Goal: Browse casually: Explore the website without a specific task or goal

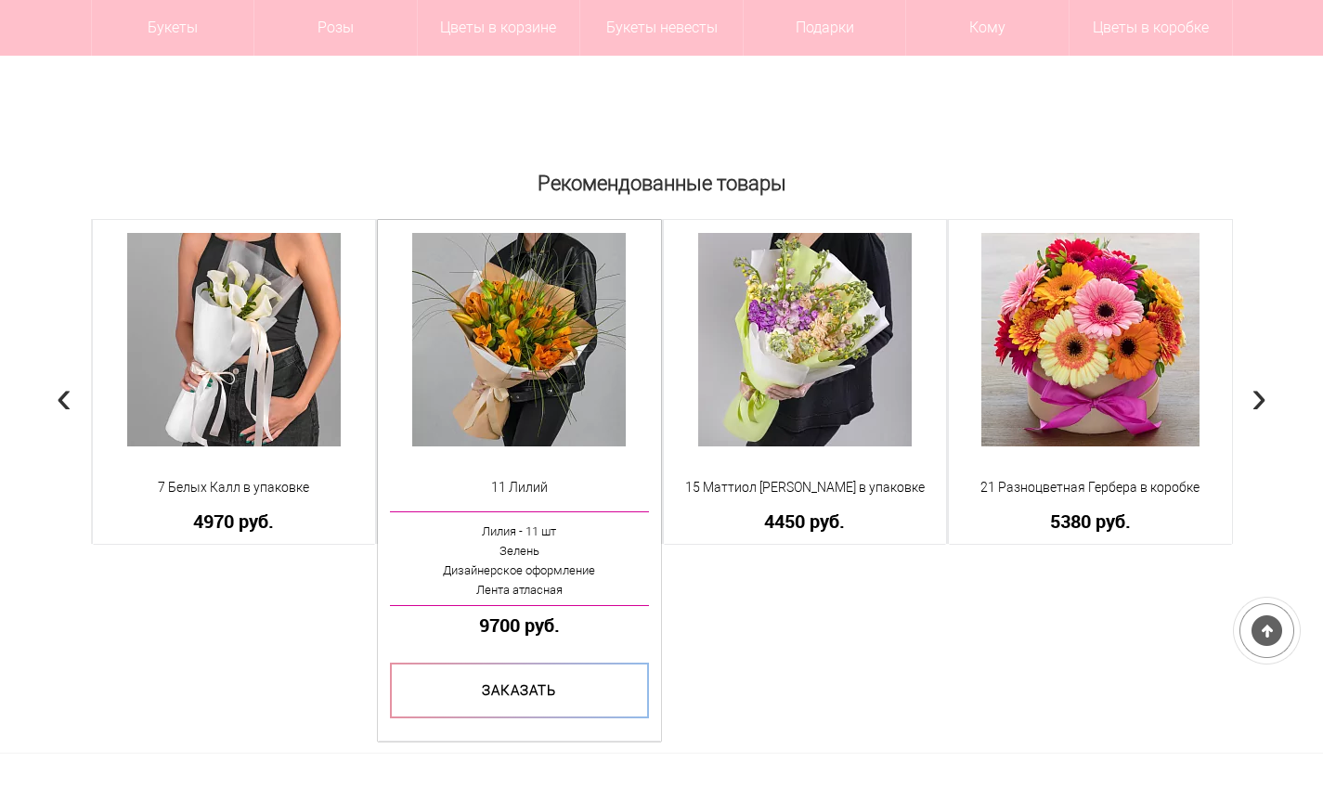
scroll to position [1484, 0]
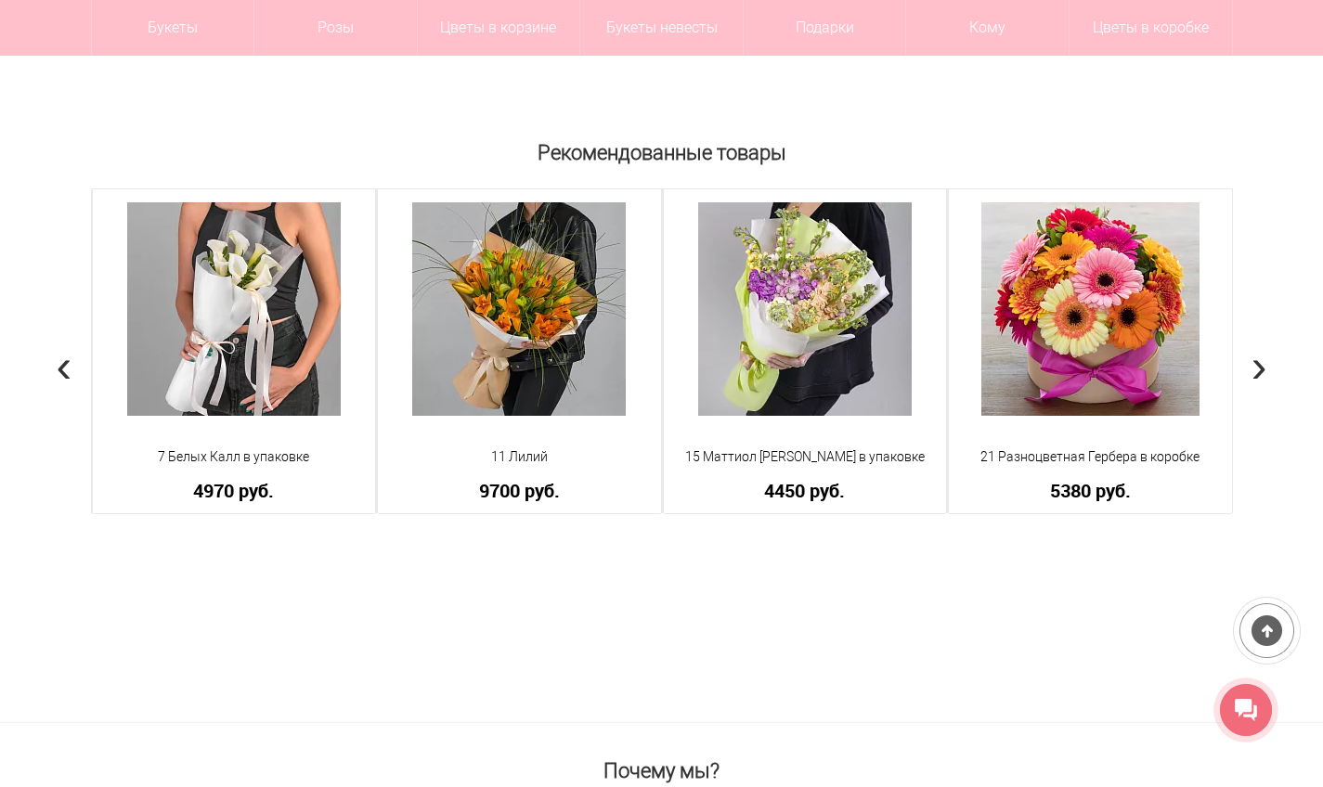
click at [1250, 370] on div "Рекомендованные товары 11 Пионов [PERSON_NAME] в [GEOGRAPHIC_DATA] Пион - 11 шт…" at bounding box center [661, 427] width 1323 height 589
click at [1264, 363] on span "›" at bounding box center [1259, 366] width 16 height 54
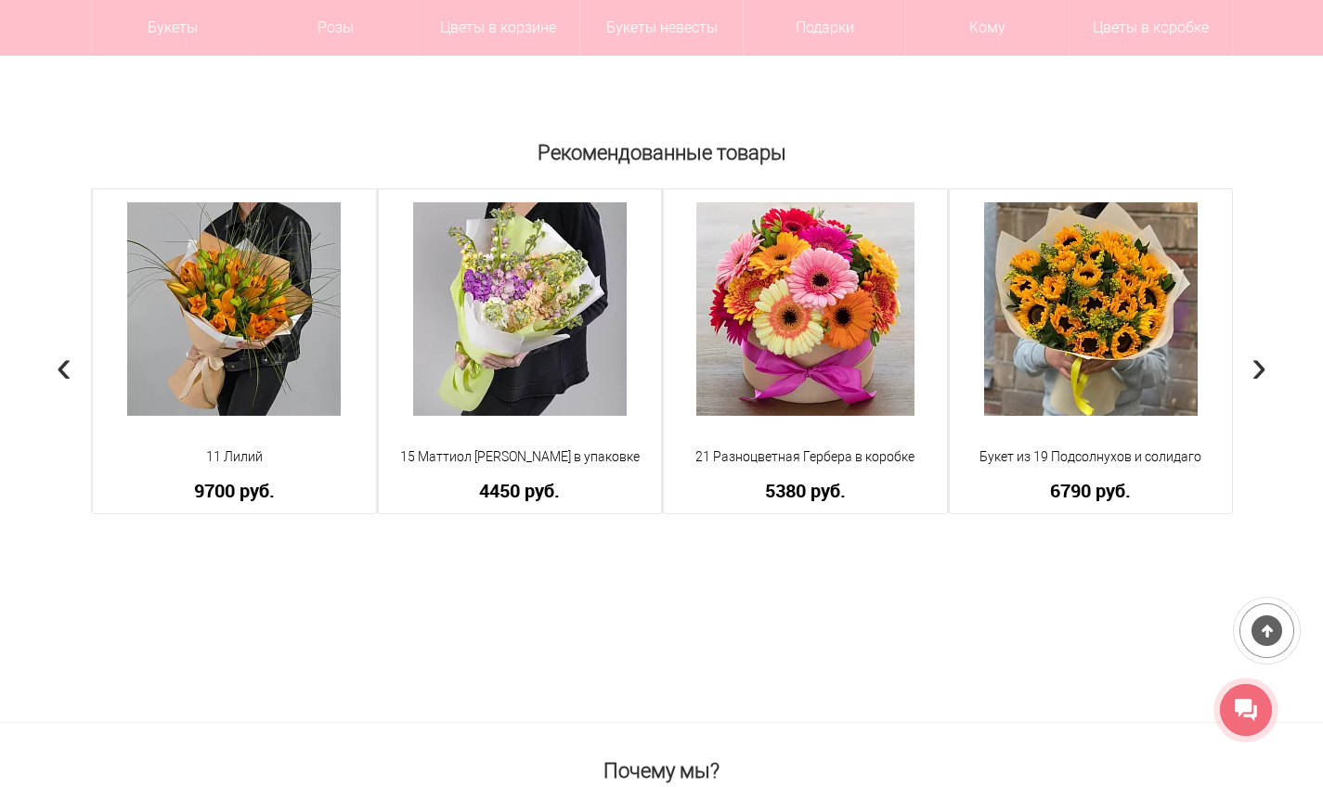
click at [1264, 362] on span "›" at bounding box center [1259, 366] width 16 height 54
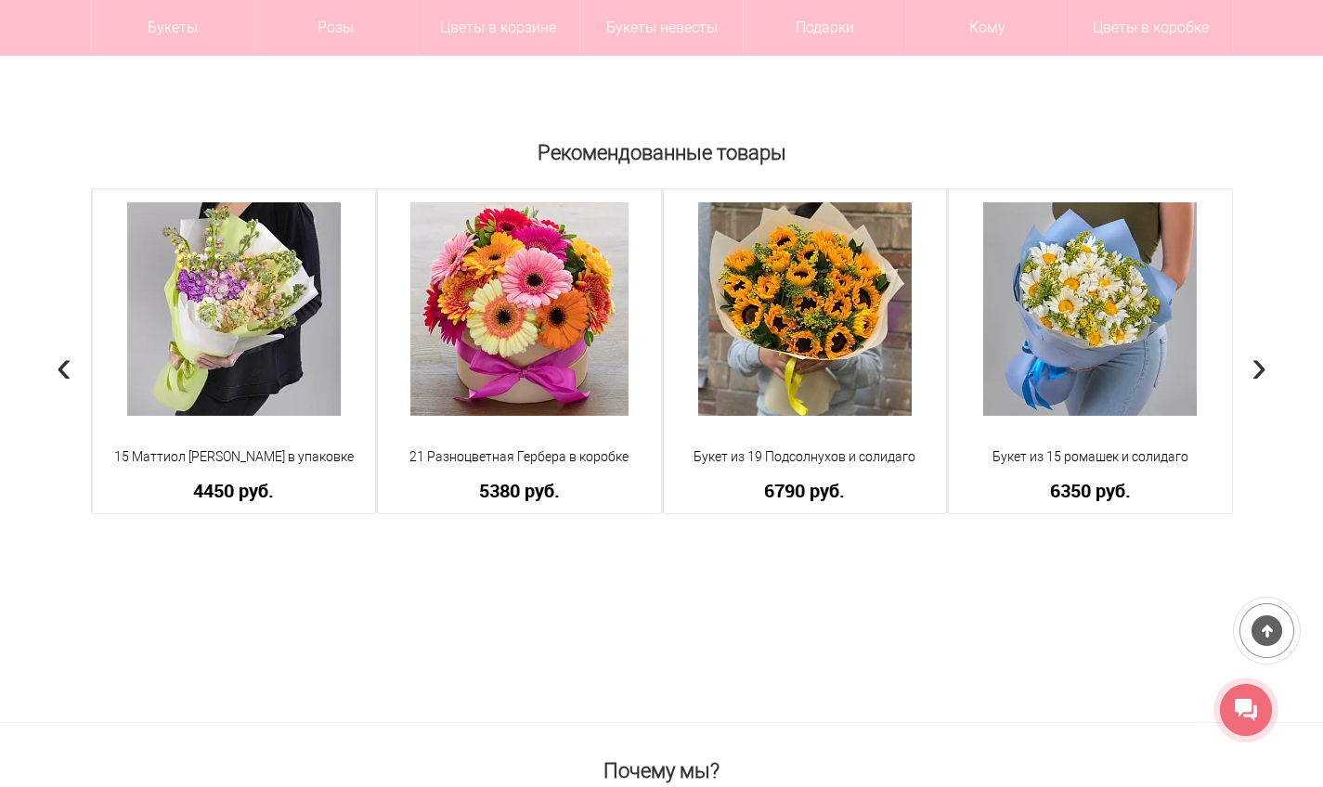
click at [1264, 362] on span "›" at bounding box center [1259, 366] width 16 height 54
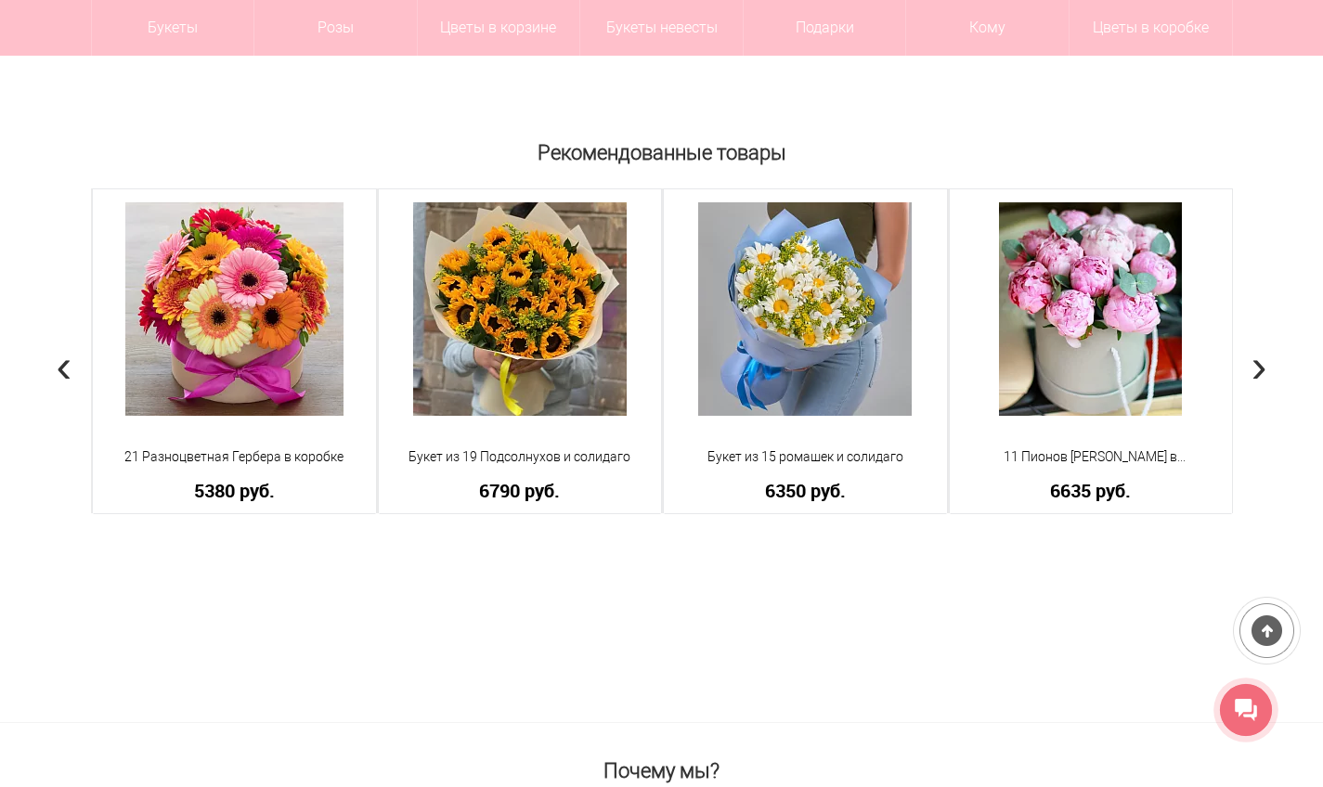
click at [1264, 362] on span "›" at bounding box center [1259, 366] width 16 height 54
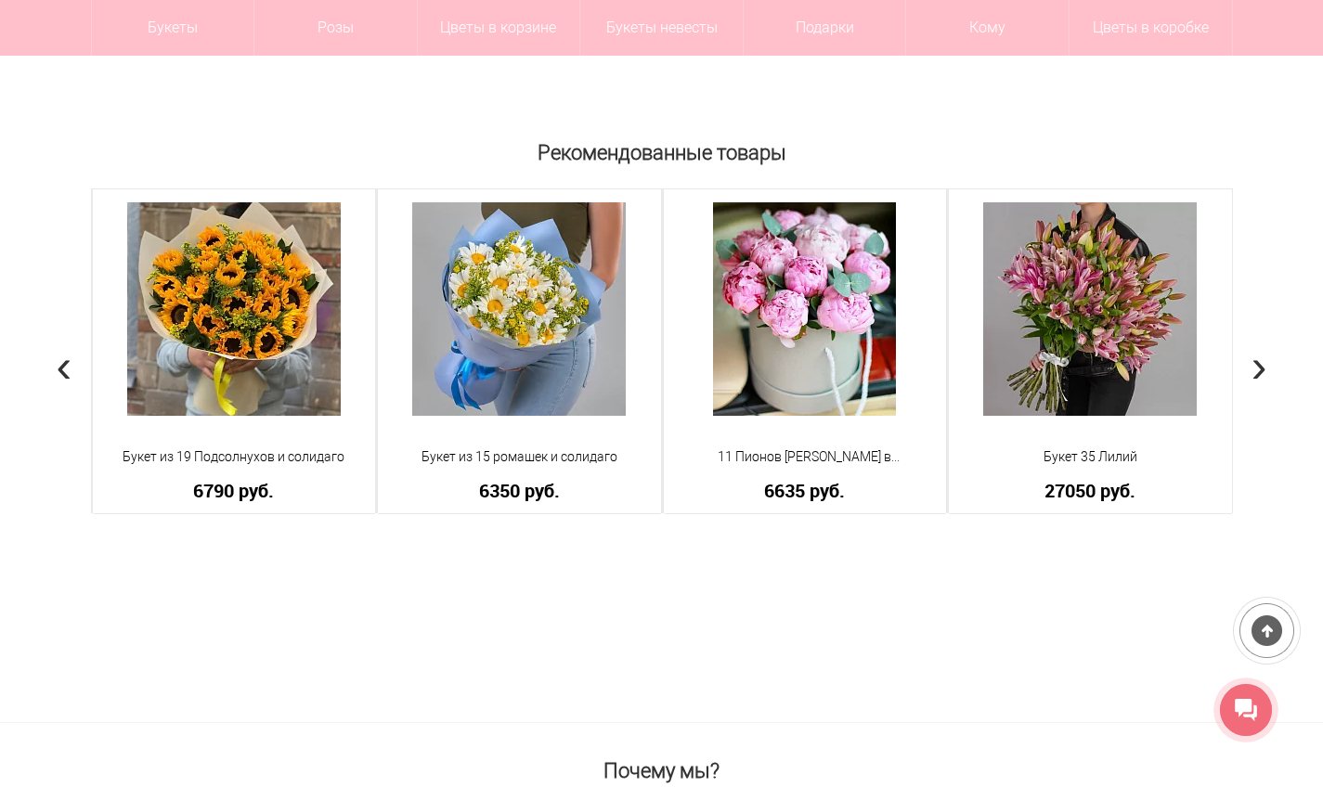
click at [1264, 362] on span "›" at bounding box center [1259, 366] width 16 height 54
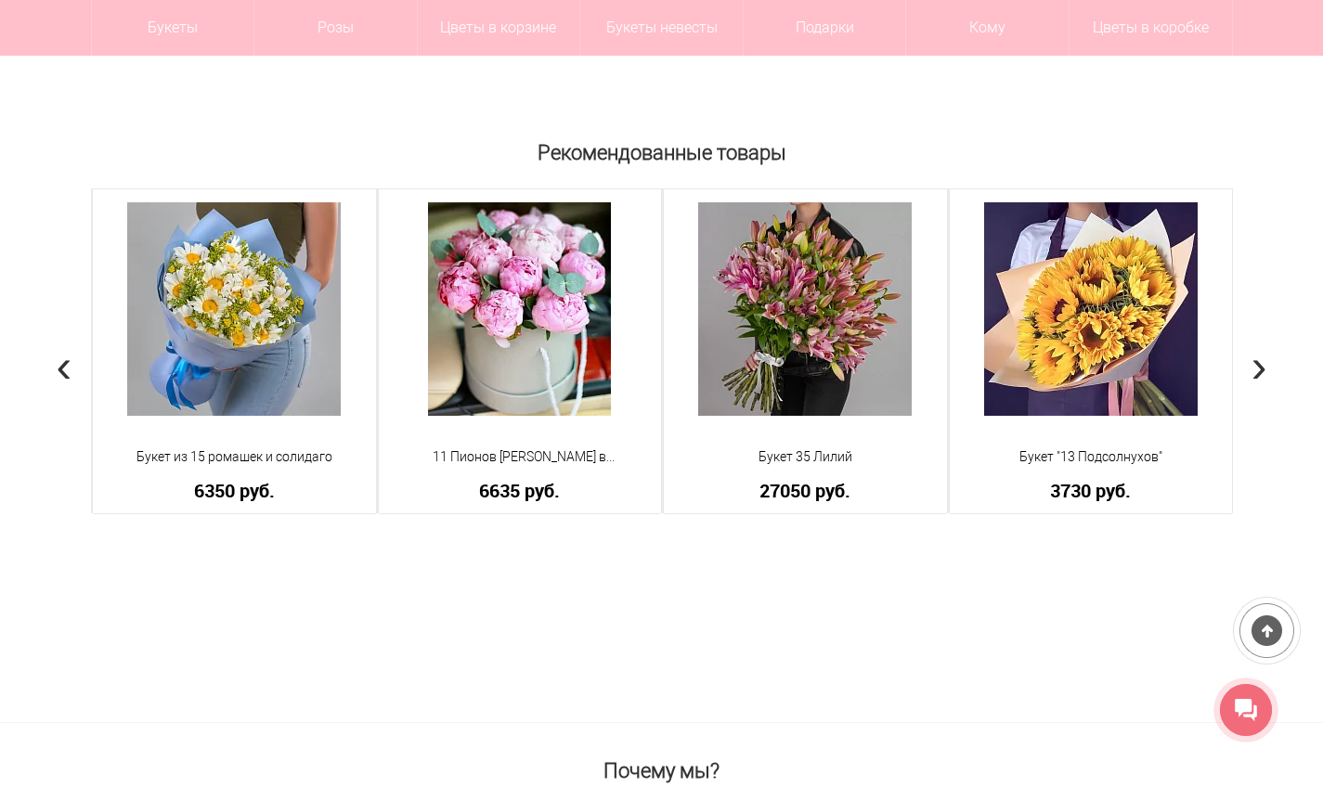
click at [1264, 362] on span "›" at bounding box center [1259, 366] width 16 height 54
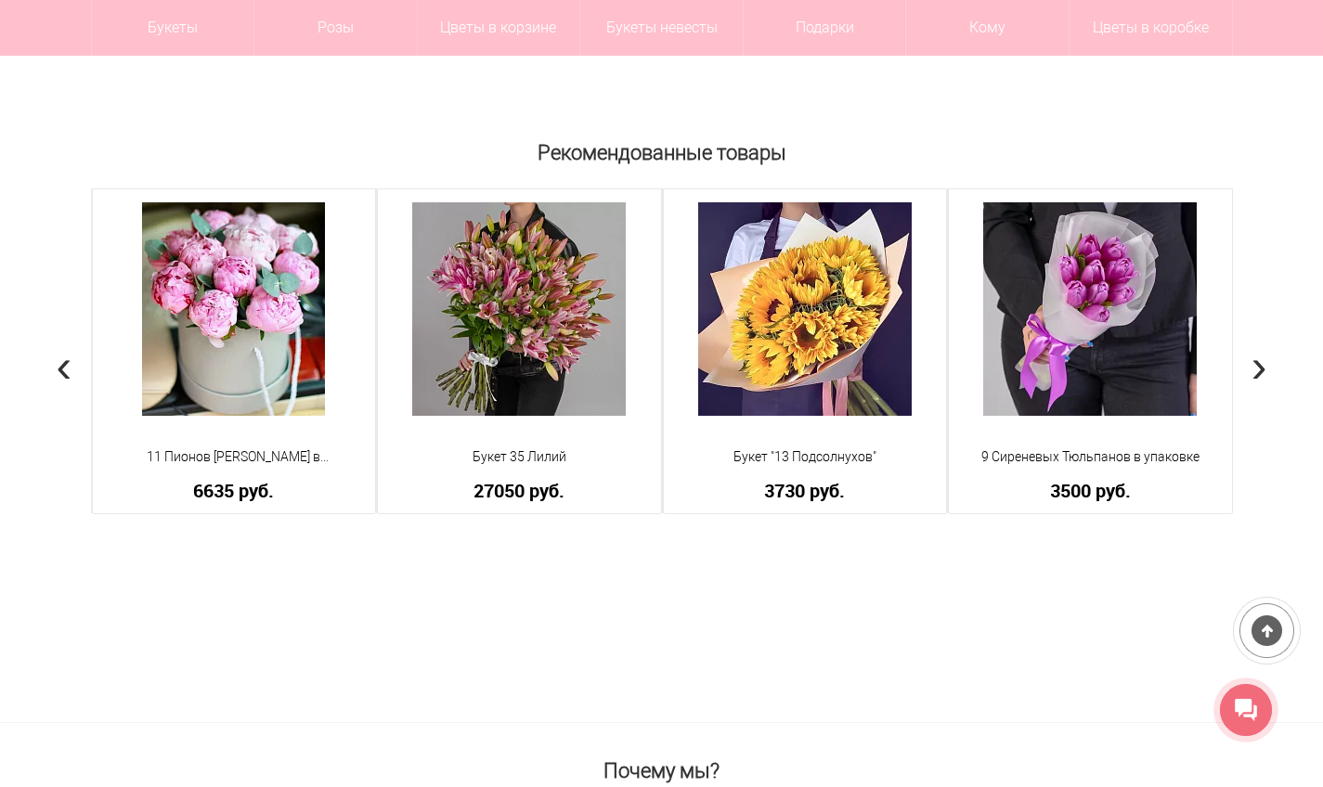
click at [1262, 365] on span "›" at bounding box center [1259, 366] width 16 height 54
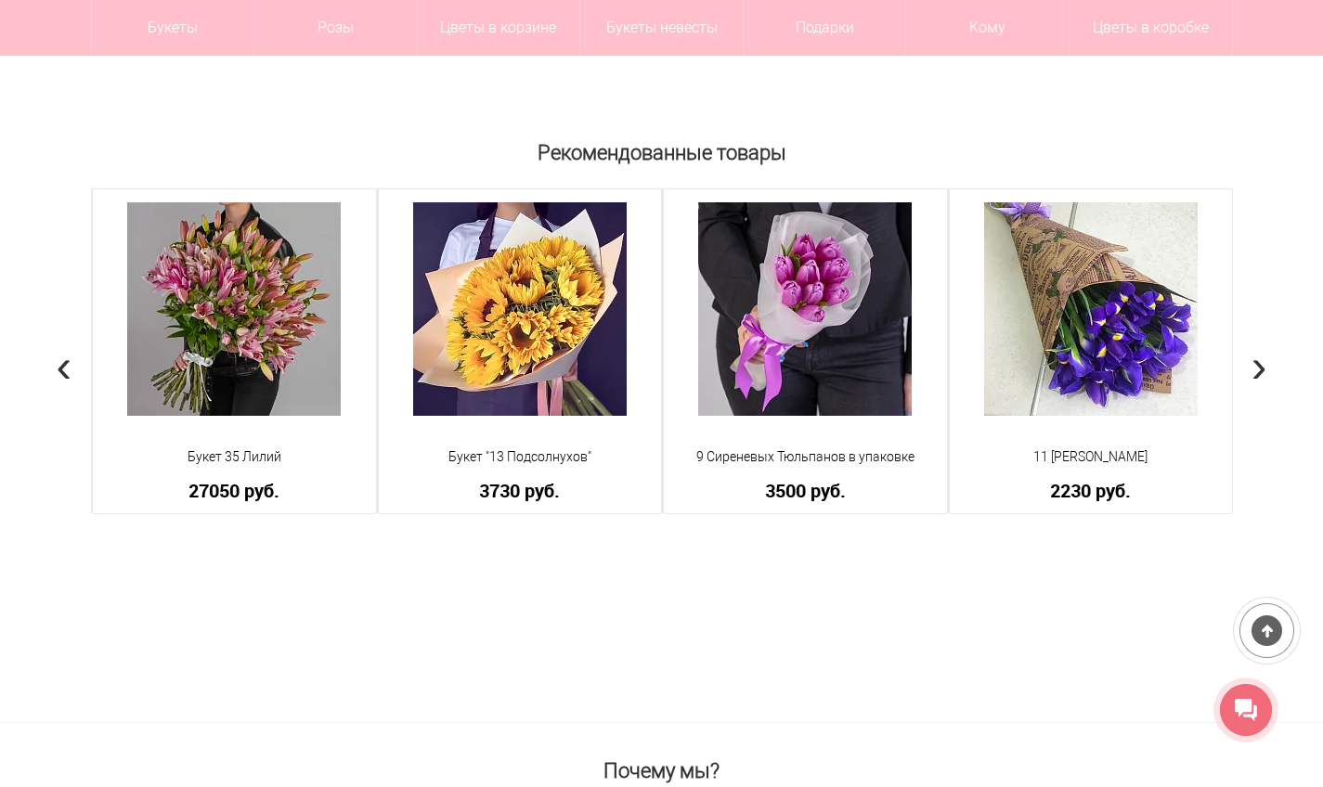
click at [1261, 365] on span "›" at bounding box center [1259, 366] width 16 height 54
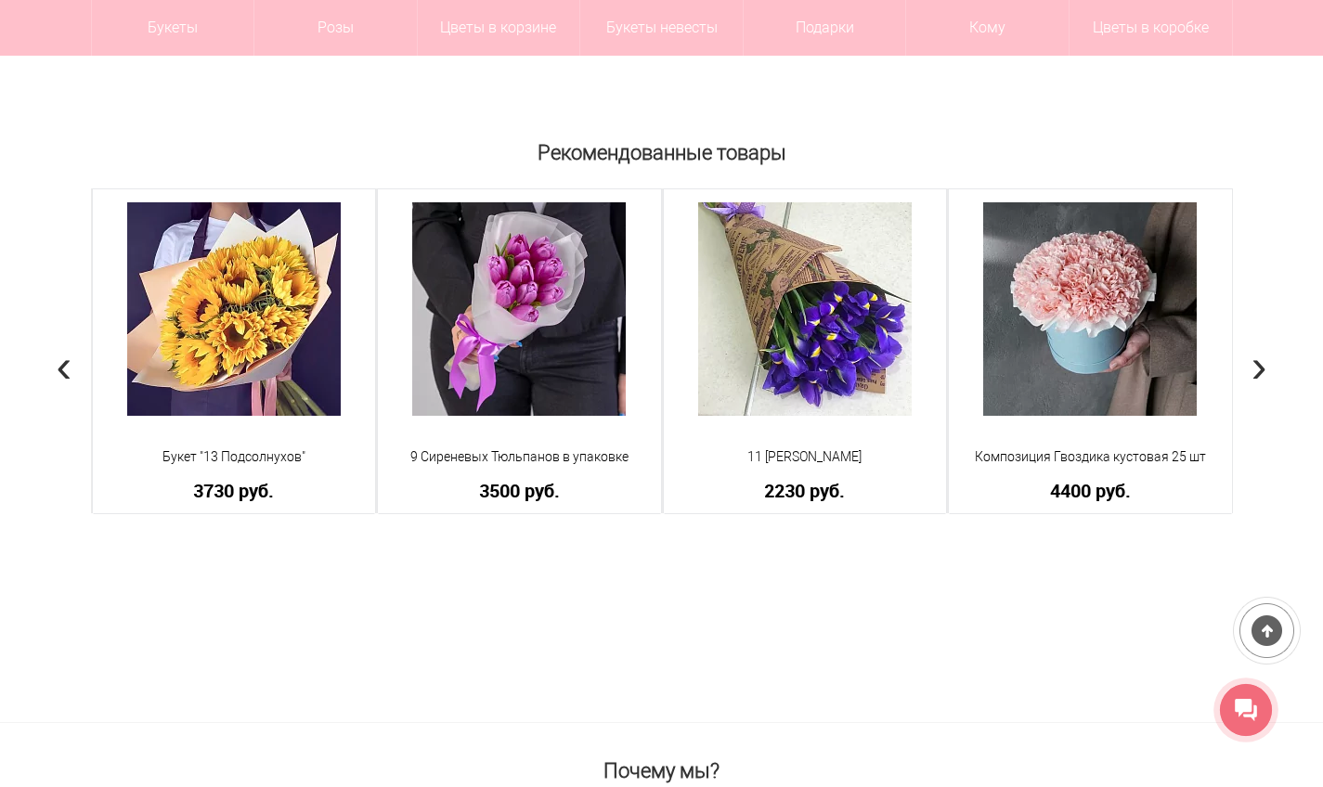
click at [1261, 365] on span "›" at bounding box center [1259, 366] width 16 height 54
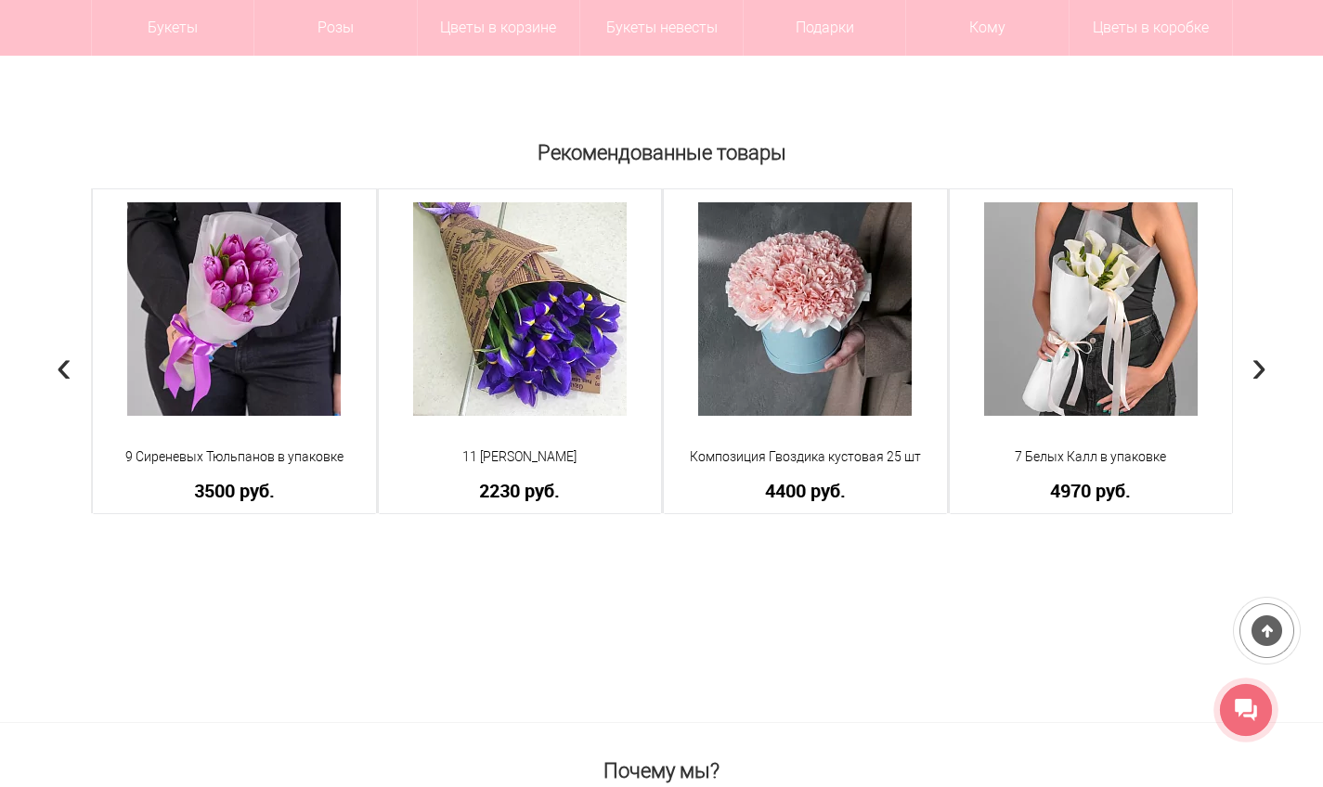
click at [1261, 365] on span "›" at bounding box center [1259, 366] width 16 height 54
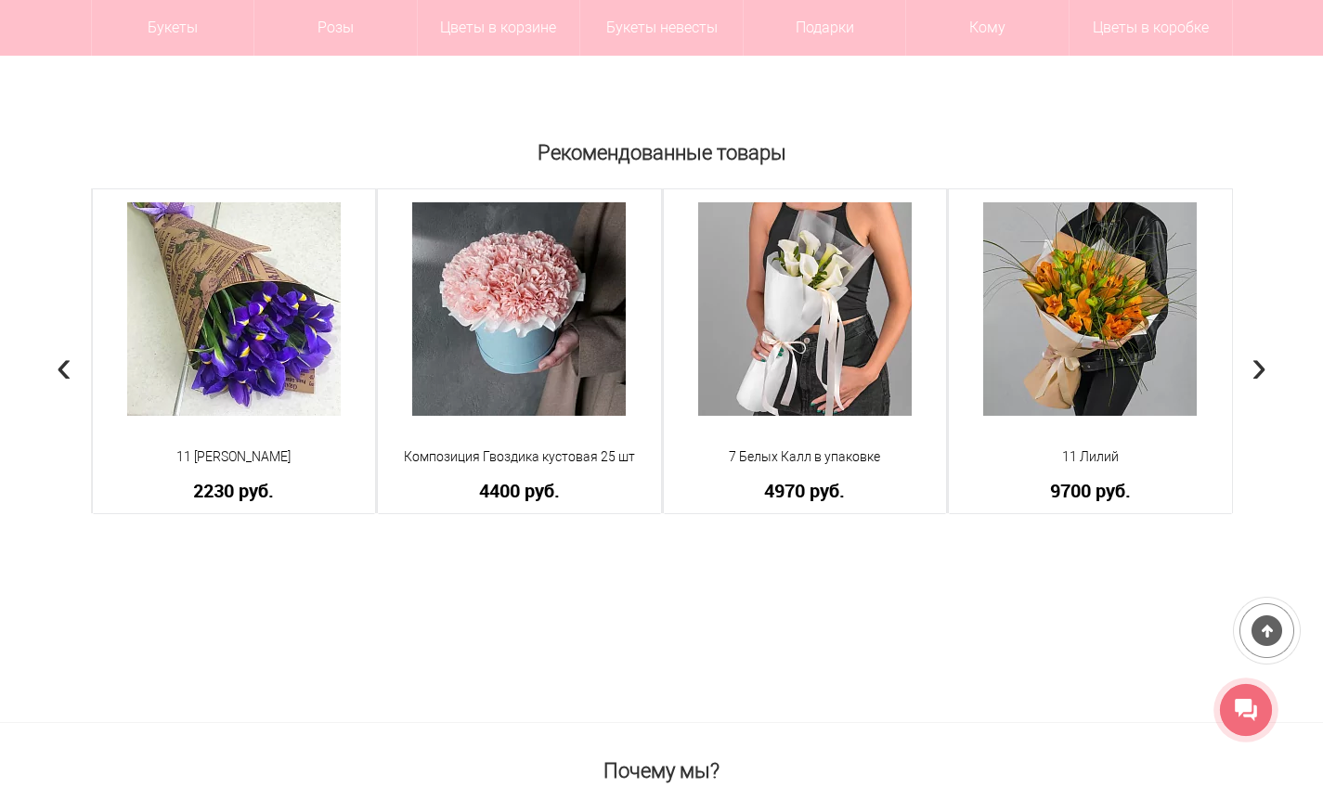
click at [1261, 365] on span "›" at bounding box center [1259, 366] width 16 height 54
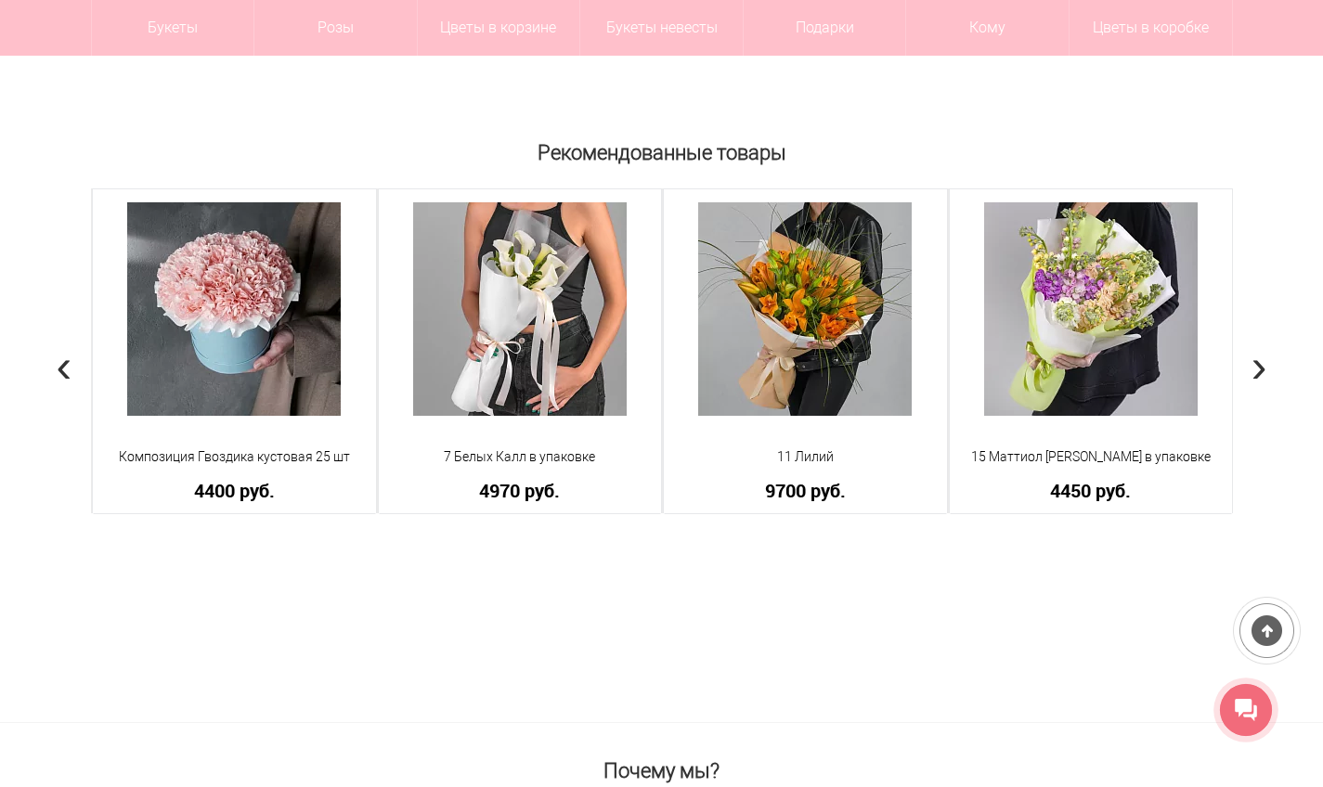
click at [1261, 365] on span "›" at bounding box center [1259, 366] width 16 height 54
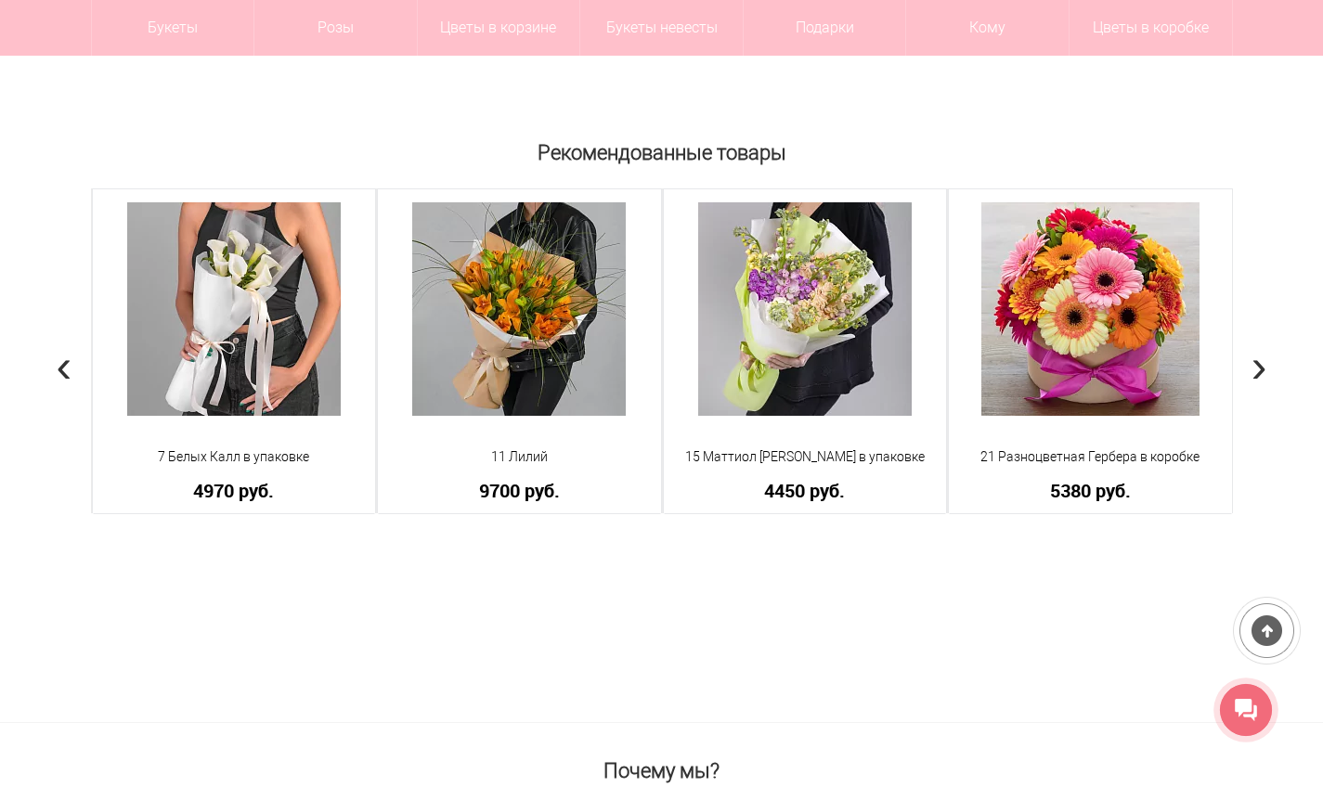
click at [1261, 365] on span "›" at bounding box center [1259, 366] width 16 height 54
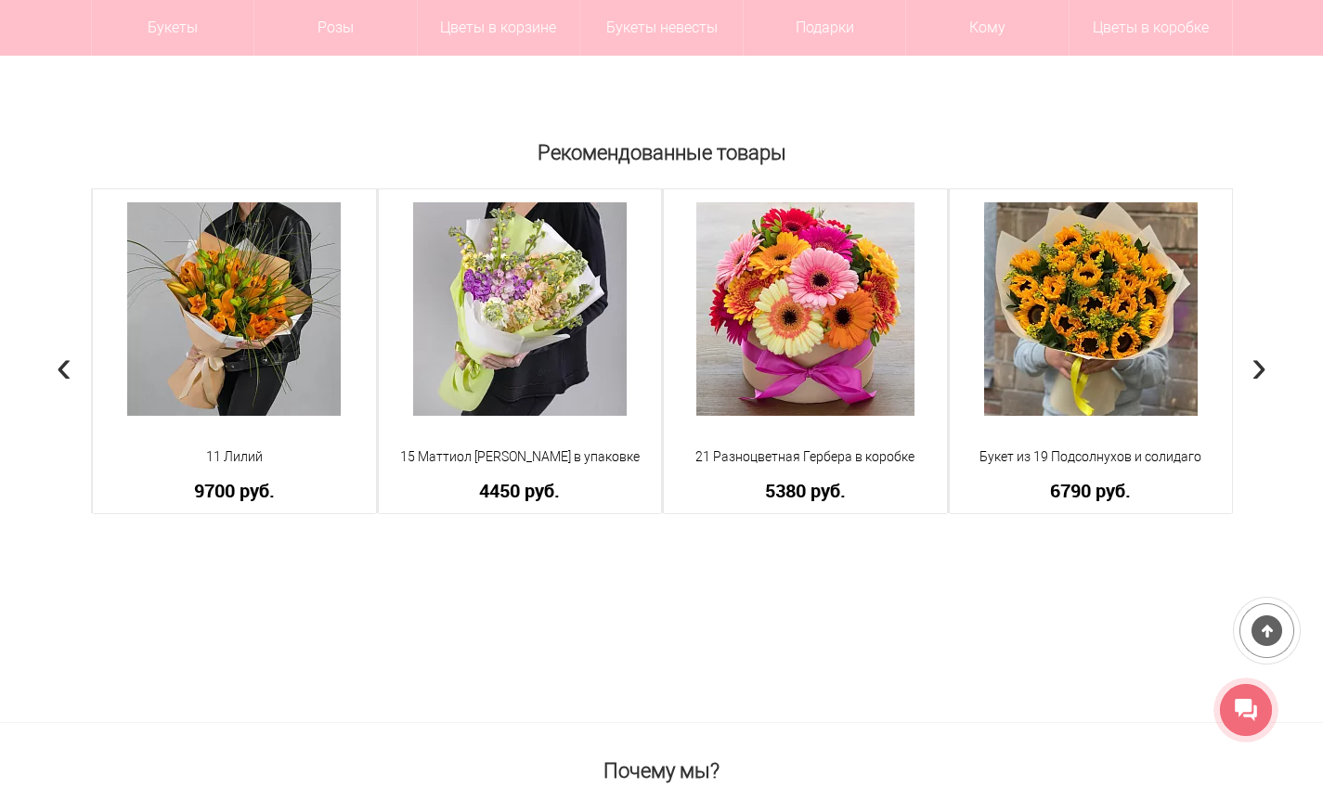
click at [1261, 365] on span "›" at bounding box center [1259, 366] width 16 height 54
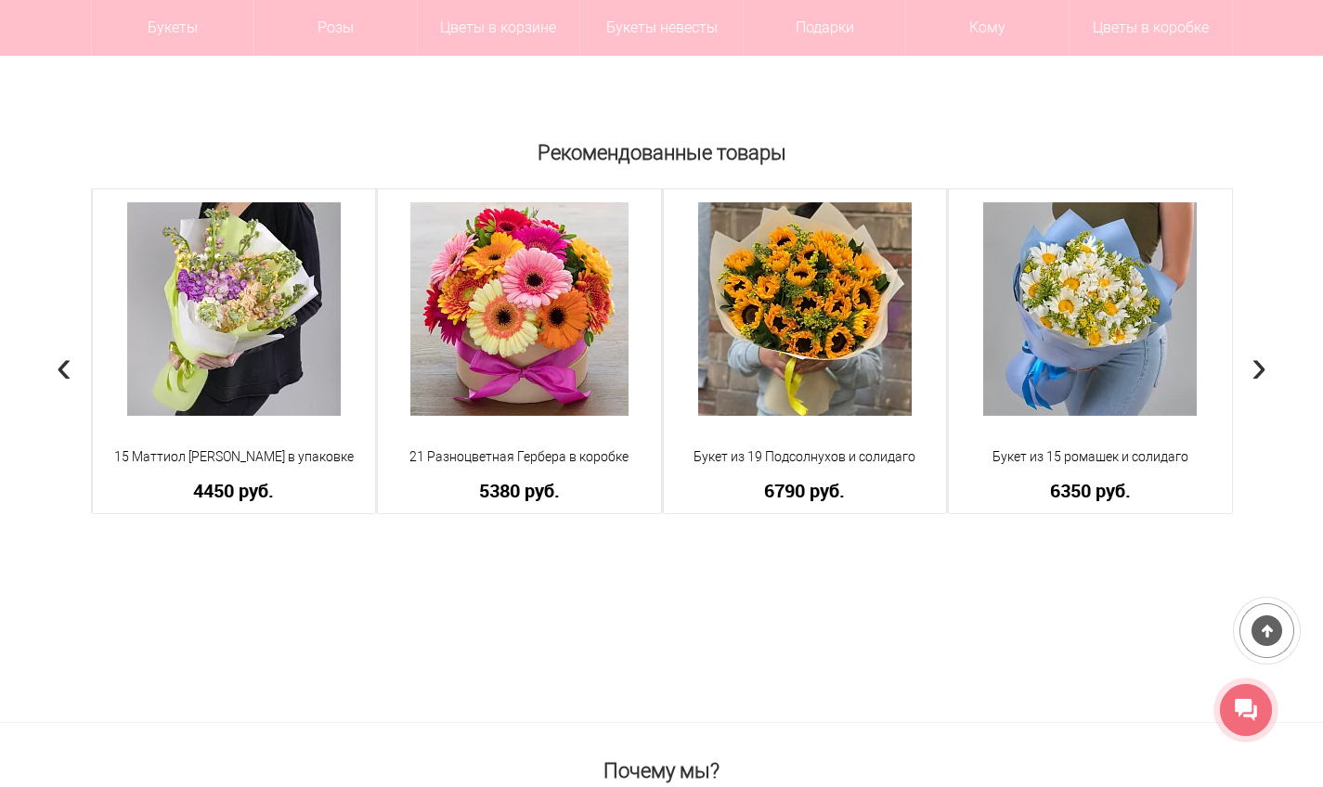
click at [1261, 365] on span "›" at bounding box center [1259, 366] width 16 height 54
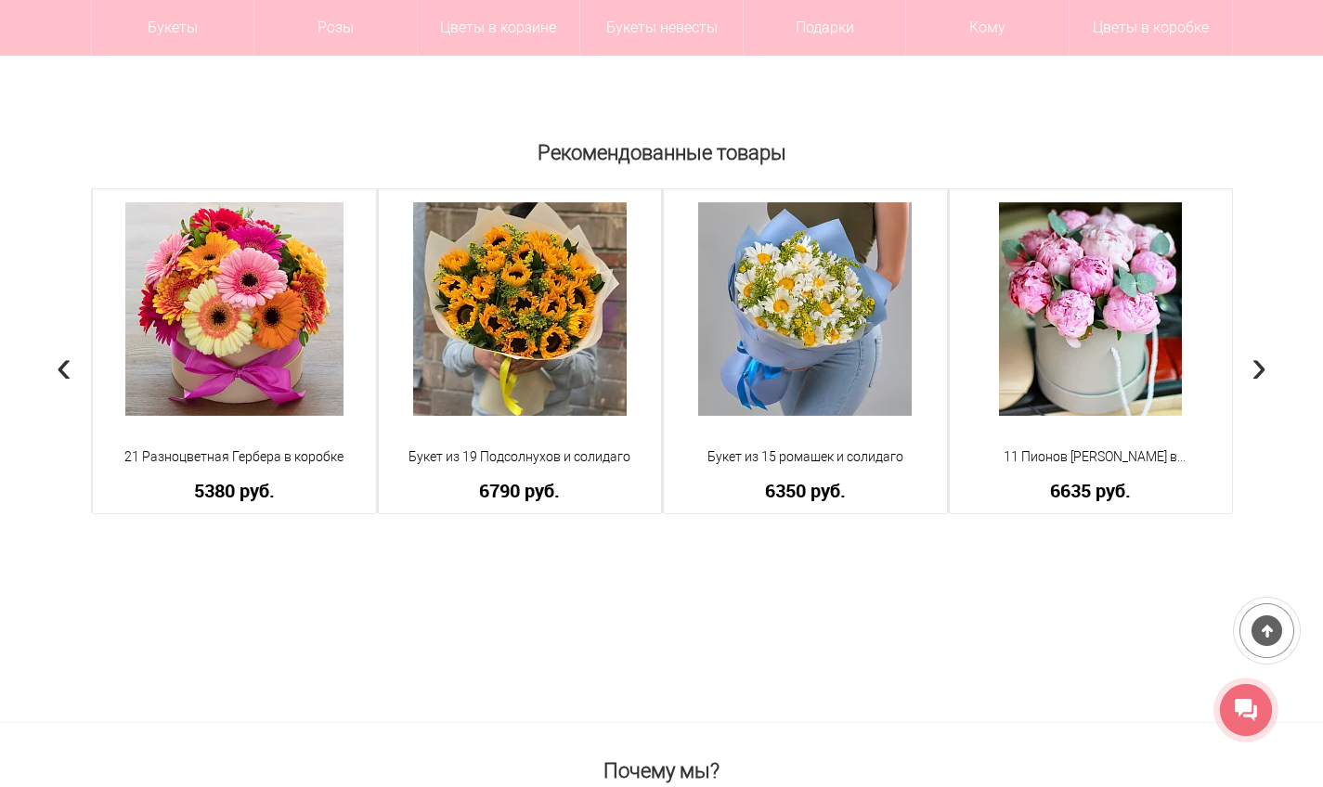
click at [1262, 368] on span "›" at bounding box center [1259, 366] width 16 height 54
